Goal: Navigation & Orientation: Find specific page/section

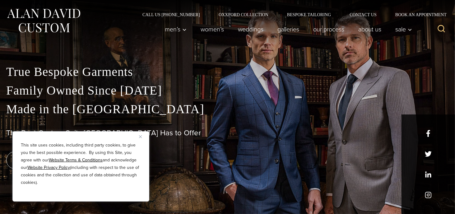
click at [140, 136] on img "Close" at bounding box center [140, 136] width 3 height 3
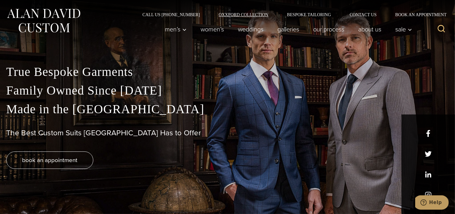
click at [209, 14] on link "Oxxford Collection" at bounding box center [243, 14] width 68 height 4
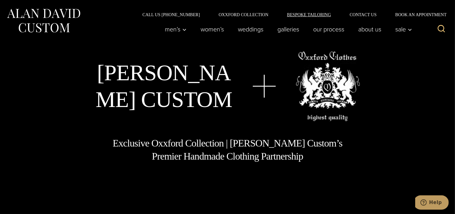
click at [278, 15] on link "Bespoke Tailoring" at bounding box center [309, 14] width 63 height 4
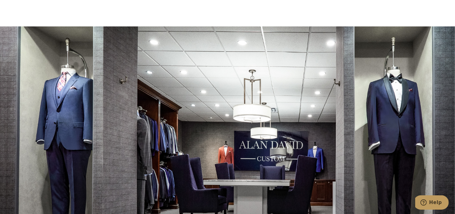
scroll to position [2344, 0]
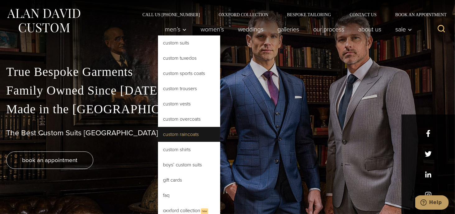
click at [158, 142] on link "Custom Raincoats" at bounding box center [189, 134] width 62 height 15
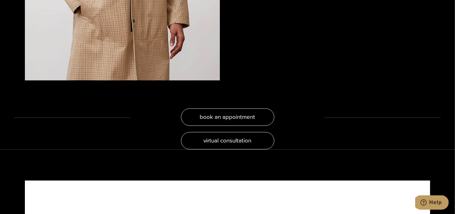
scroll to position [954, 0]
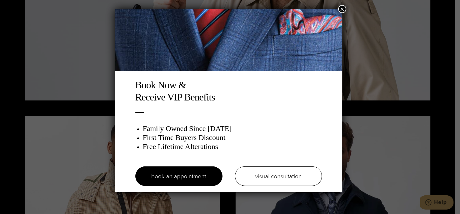
click at [344, 8] on button "×" at bounding box center [342, 9] width 8 height 8
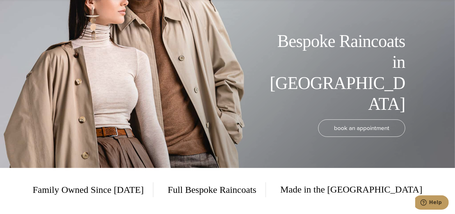
scroll to position [0, 0]
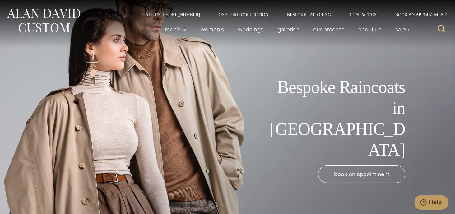
click at [361, 29] on link "About Us" at bounding box center [370, 29] width 37 height 12
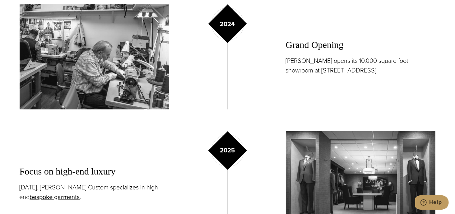
scroll to position [678, 0]
